Goal: Task Accomplishment & Management: Manage account settings

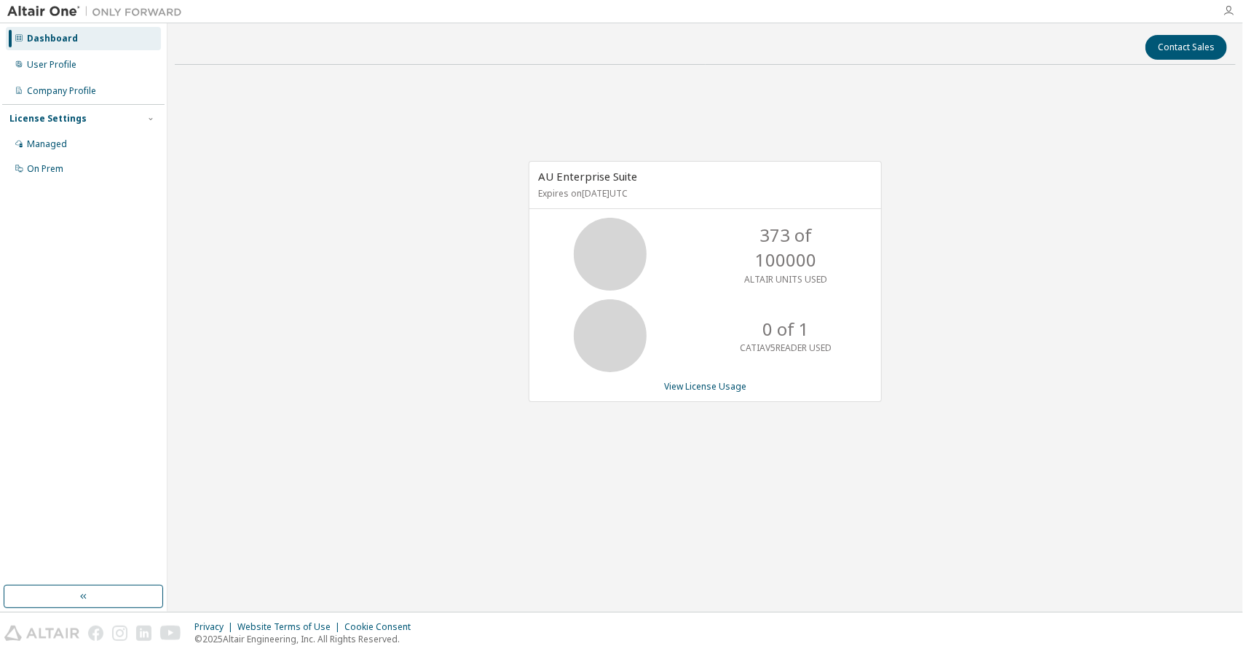
click at [1228, 15] on icon "button" at bounding box center [1228, 11] width 12 height 12
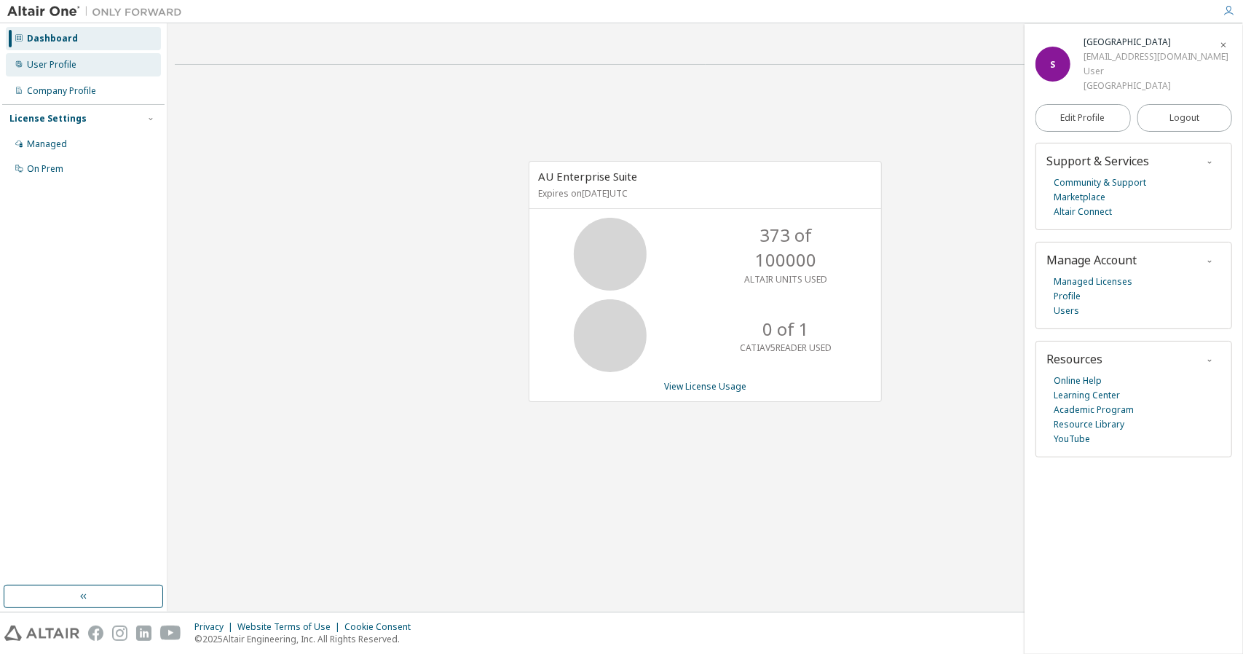
click at [76, 72] on div "User Profile" at bounding box center [83, 64] width 155 height 23
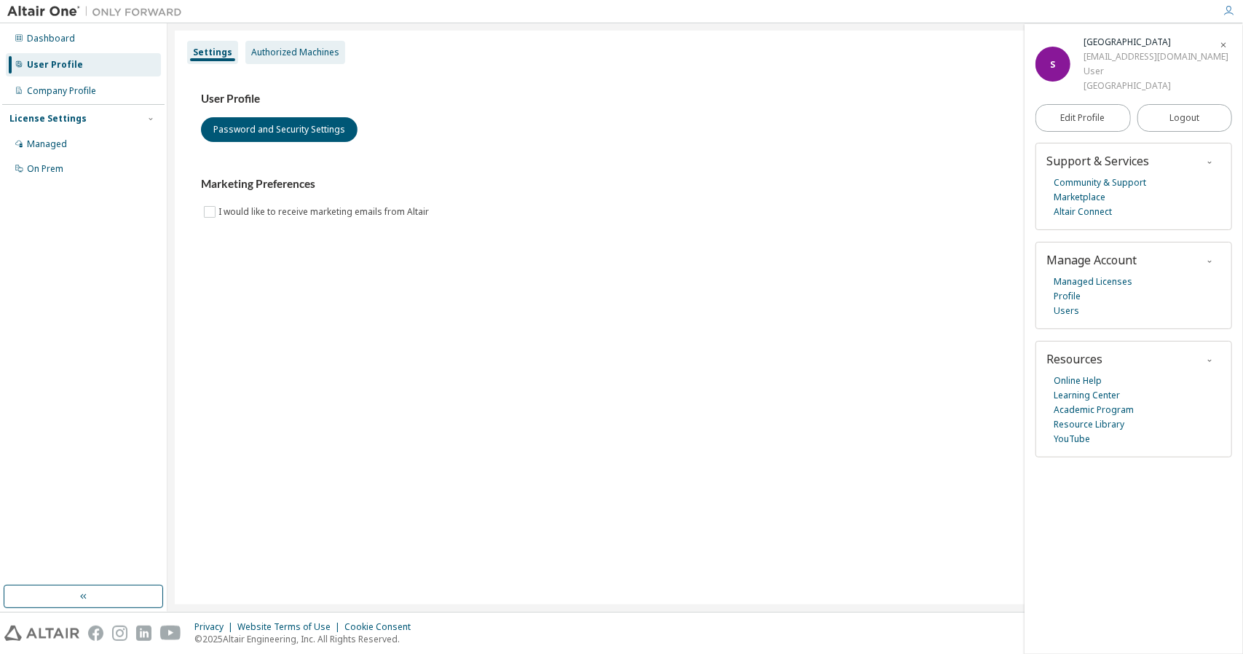
click at [283, 44] on div "Authorized Machines" at bounding box center [295, 52] width 100 height 23
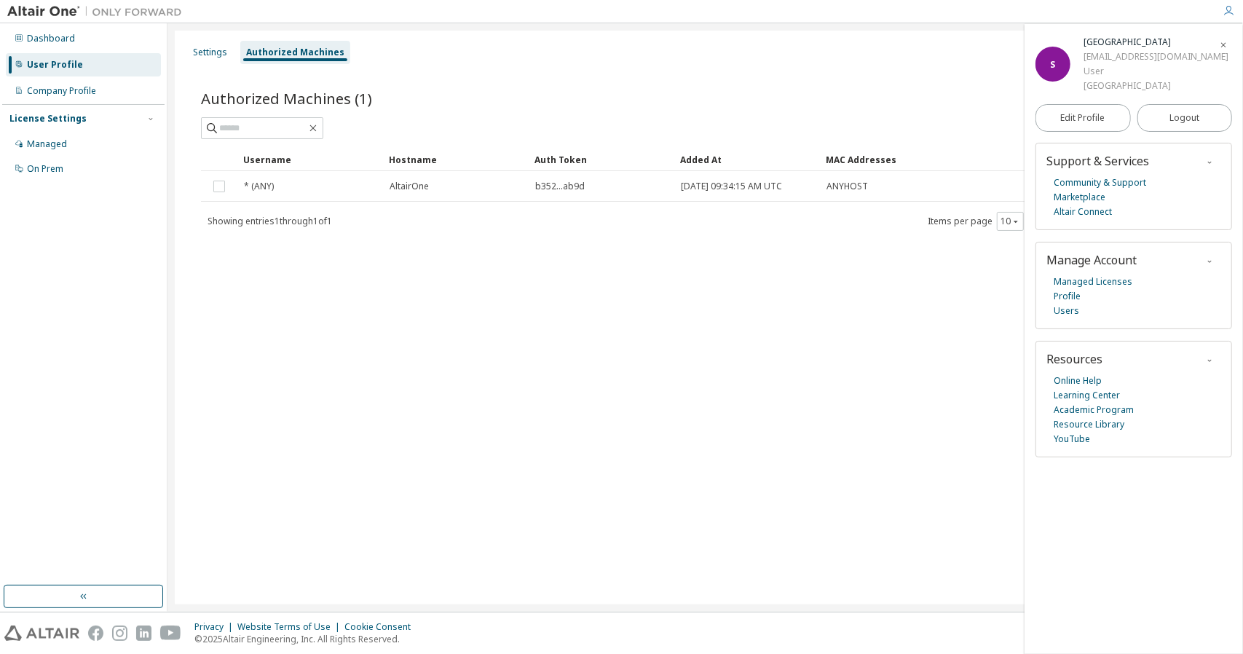
click at [1226, 46] on icon "button" at bounding box center [1223, 45] width 9 height 9
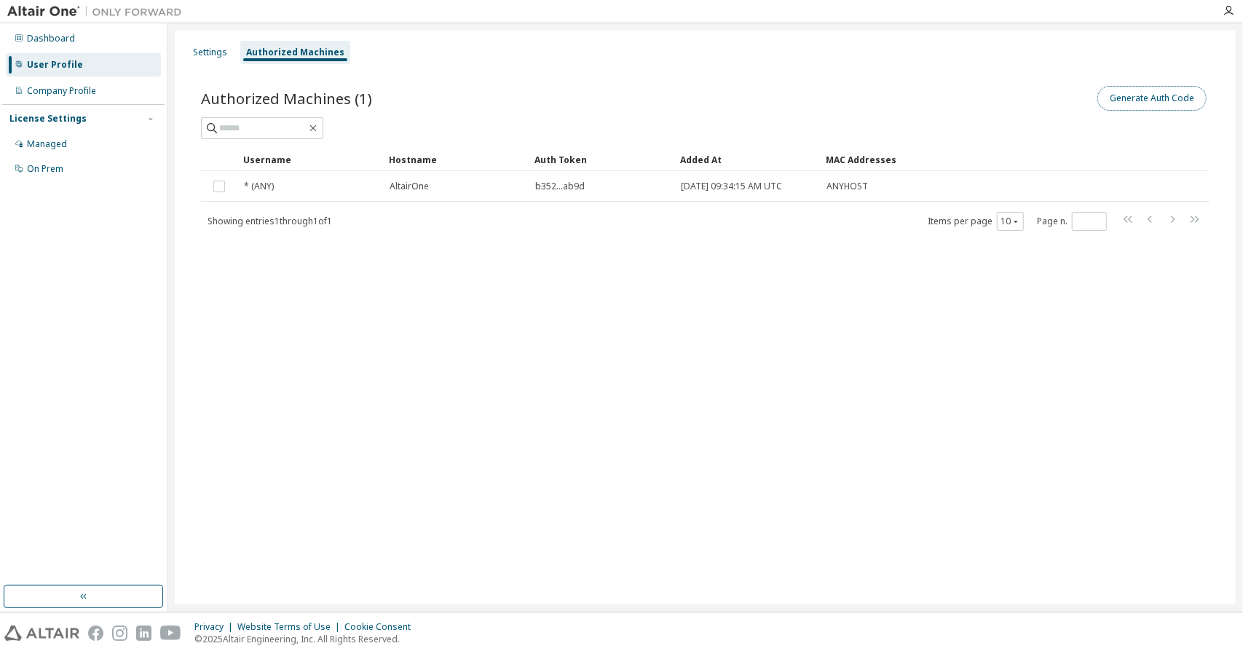
click at [1151, 100] on button "Generate Auth Code" at bounding box center [1151, 98] width 109 height 25
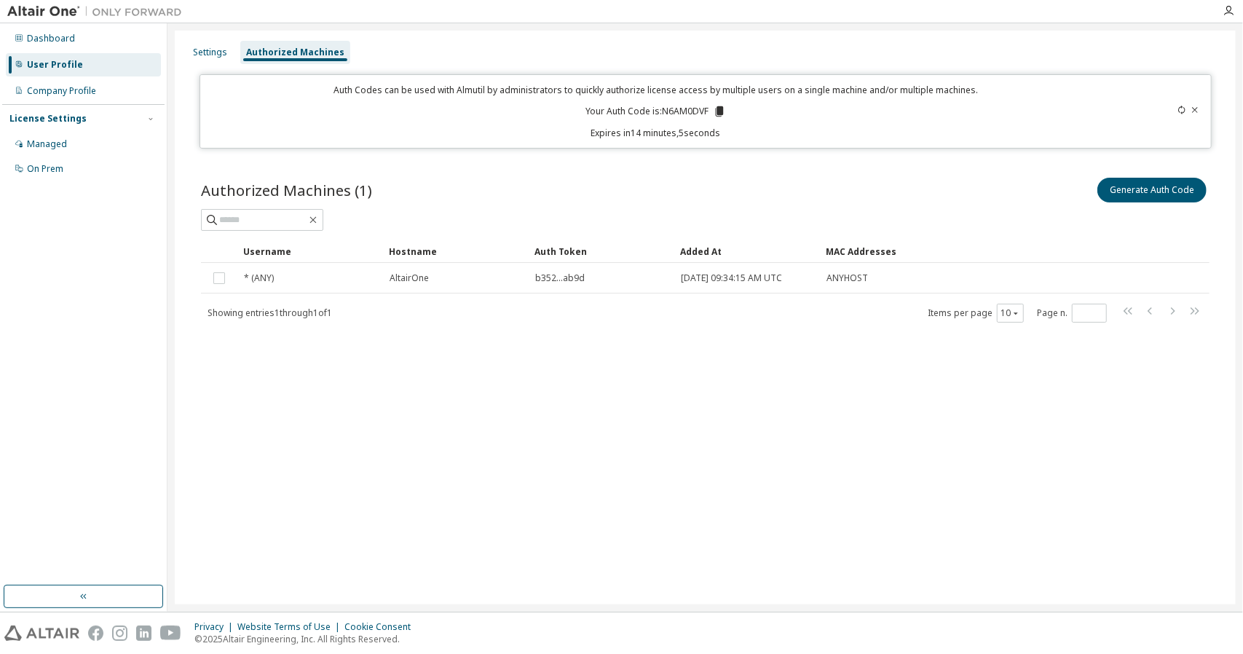
click at [548, 277] on span "b352...ab9d" at bounding box center [560, 278] width 50 height 12
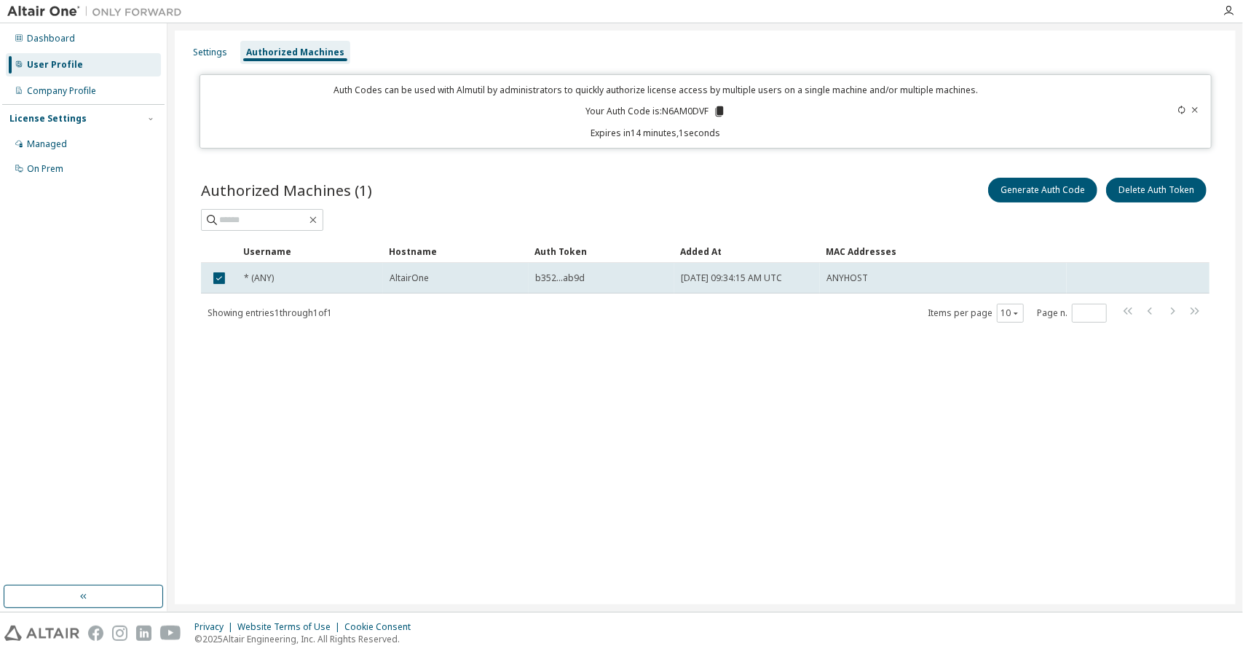
drag, startPoint x: 548, startPoint y: 276, endPoint x: 409, endPoint y: 285, distance: 138.6
click at [409, 285] on td "AltairOne" at bounding box center [456, 278] width 146 height 31
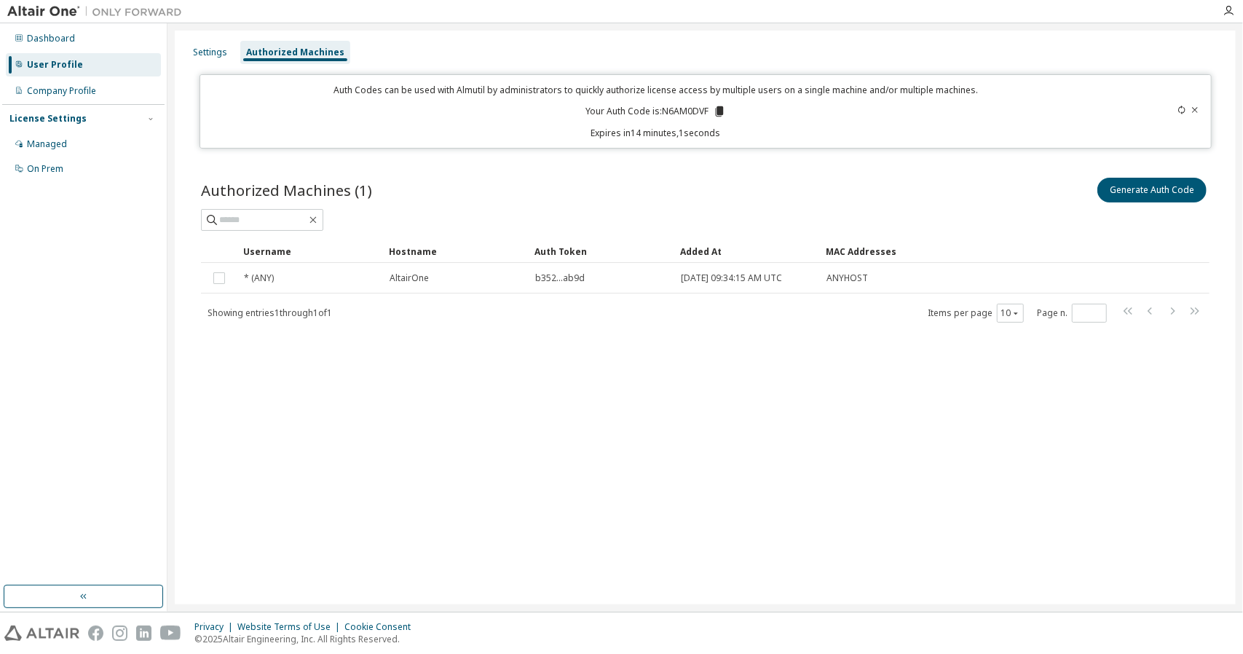
click at [409, 285] on td "AltairOne" at bounding box center [456, 278] width 146 height 31
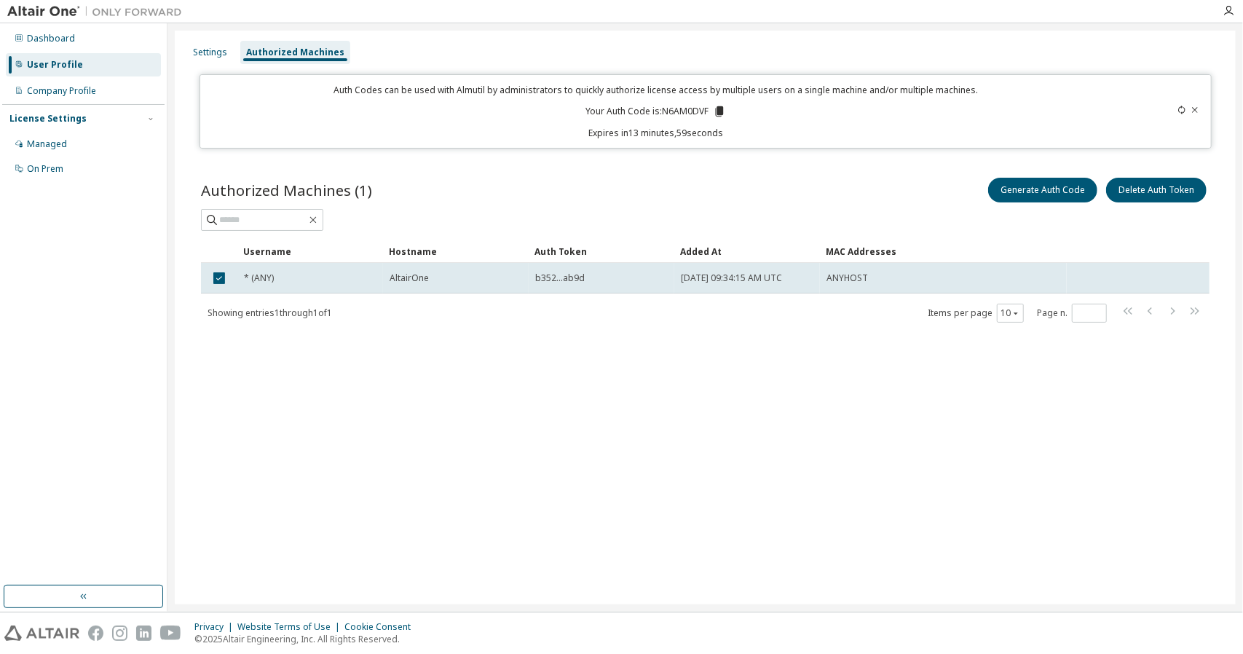
click at [690, 375] on div "Settings Authorized Machines Auth Codes can be used with Almutil by administrat…" at bounding box center [705, 318] width 1061 height 574
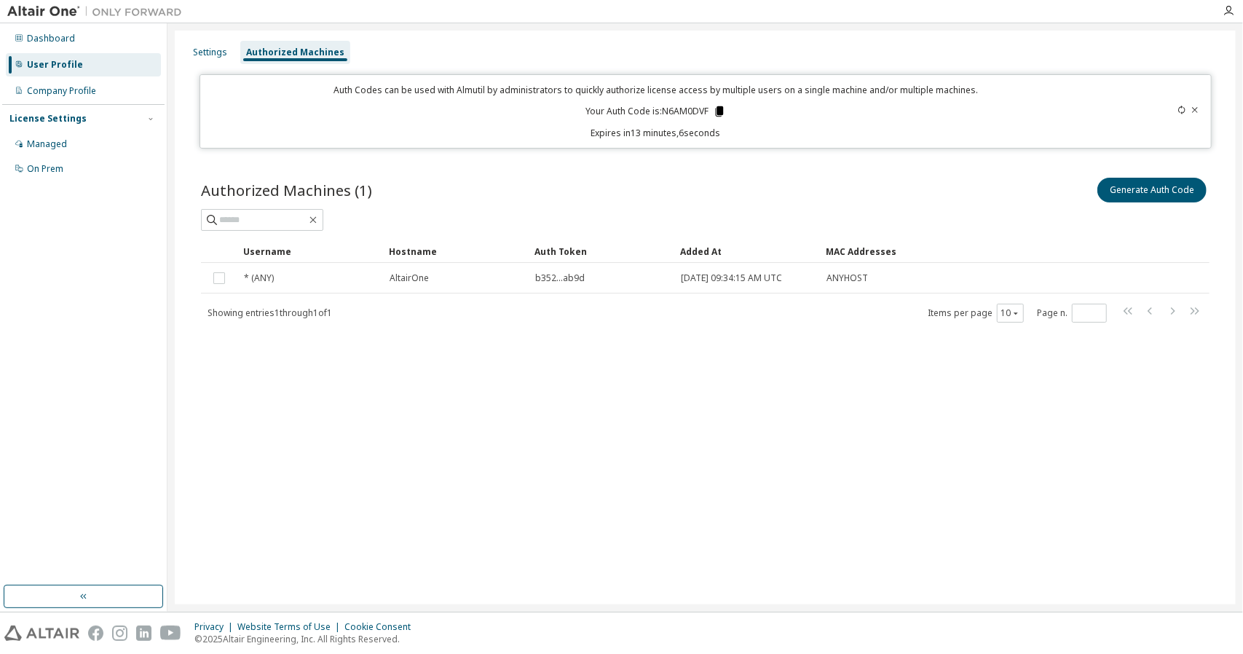
click at [721, 110] on icon at bounding box center [719, 111] width 8 height 10
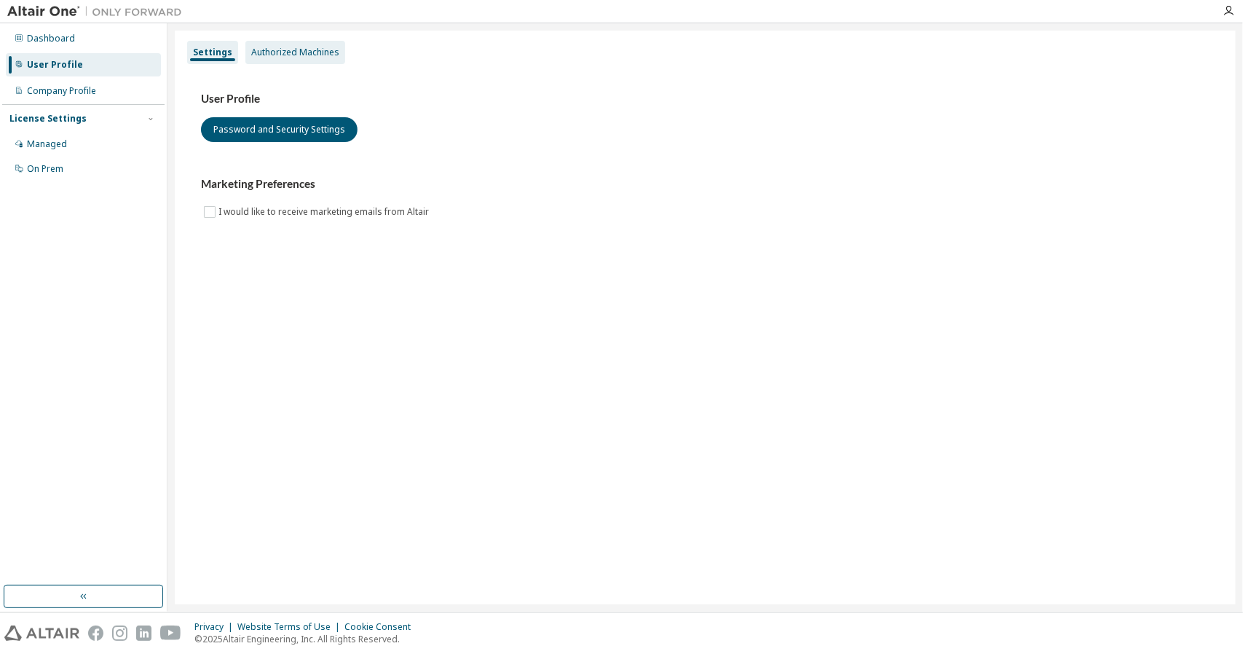
click at [311, 63] on div "Authorized Machines" at bounding box center [295, 52] width 100 height 23
